Goal: Task Accomplishment & Management: Manage account settings

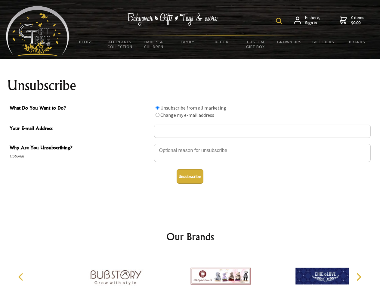
click at [280, 21] on img at bounding box center [279, 21] width 6 height 6
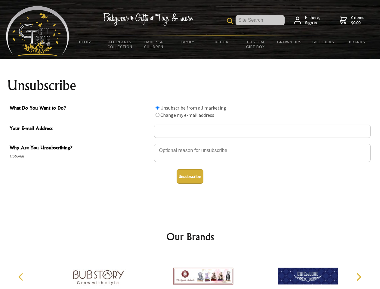
click at [190, 144] on div at bounding box center [262, 153] width 217 height 21
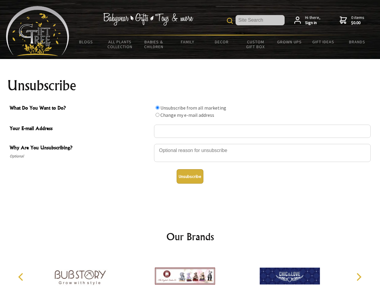
click at [157, 107] on input "What Do You Want to Do?" at bounding box center [158, 108] width 4 height 4
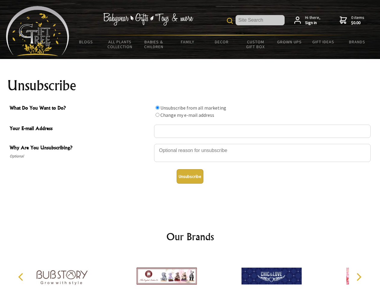
click at [157, 115] on input "What Do You Want to Do?" at bounding box center [158, 115] width 4 height 4
radio input "true"
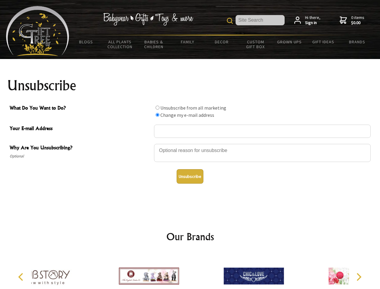
click at [190, 176] on button "Unsubscribe" at bounding box center [190, 176] width 27 height 14
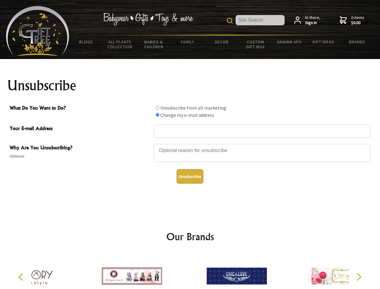
click at [190, 271] on div at bounding box center [236, 276] width 105 height 47
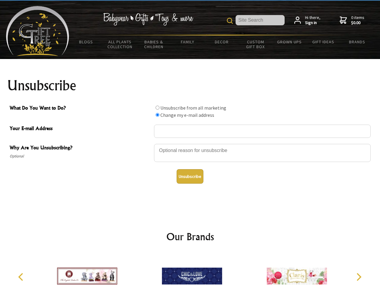
click at [22, 277] on icon "Previous" at bounding box center [21, 277] width 8 height 8
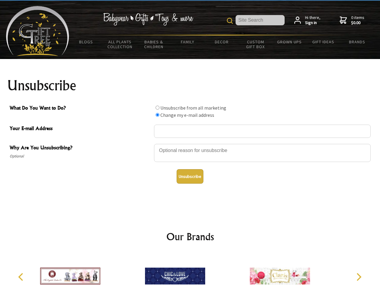
click at [359, 277] on icon "Next" at bounding box center [358, 277] width 8 height 8
